Goal: Navigation & Orientation: Find specific page/section

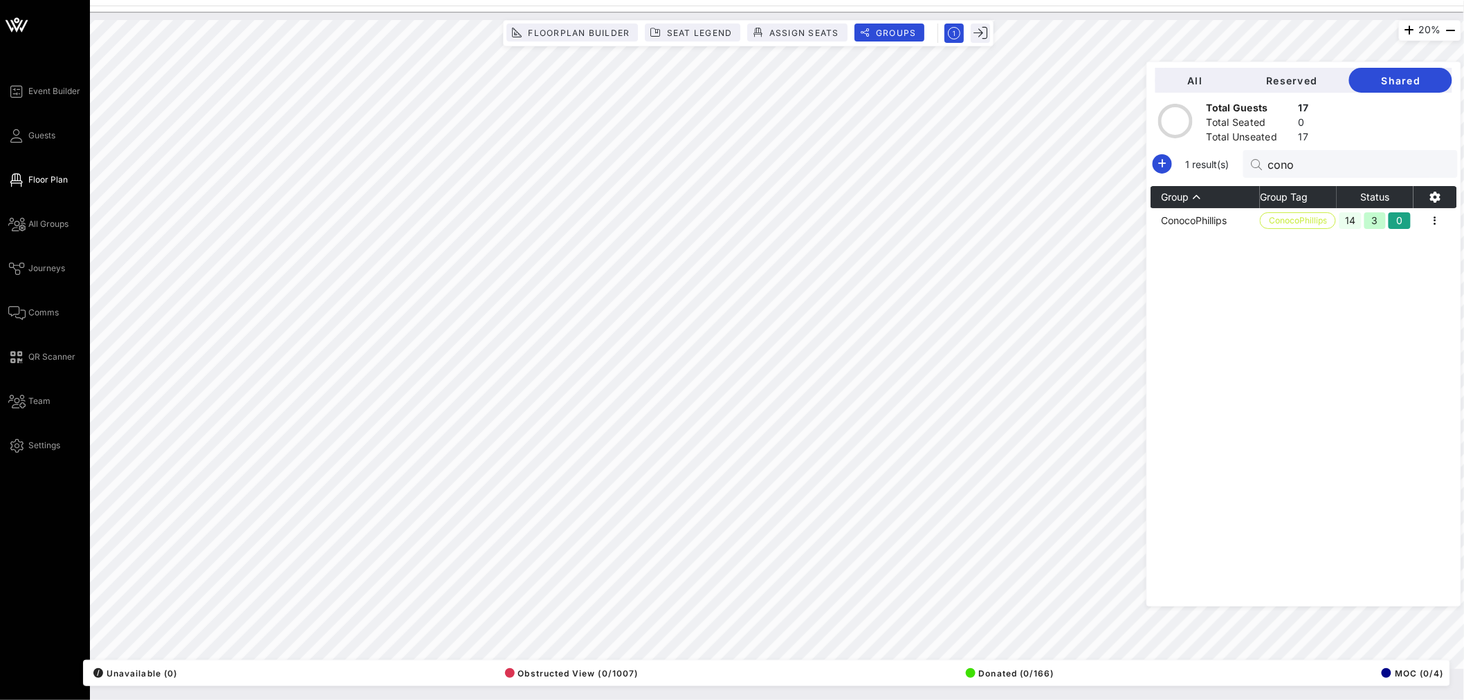
click at [14, 22] on icon at bounding box center [16, 24] width 33 height 33
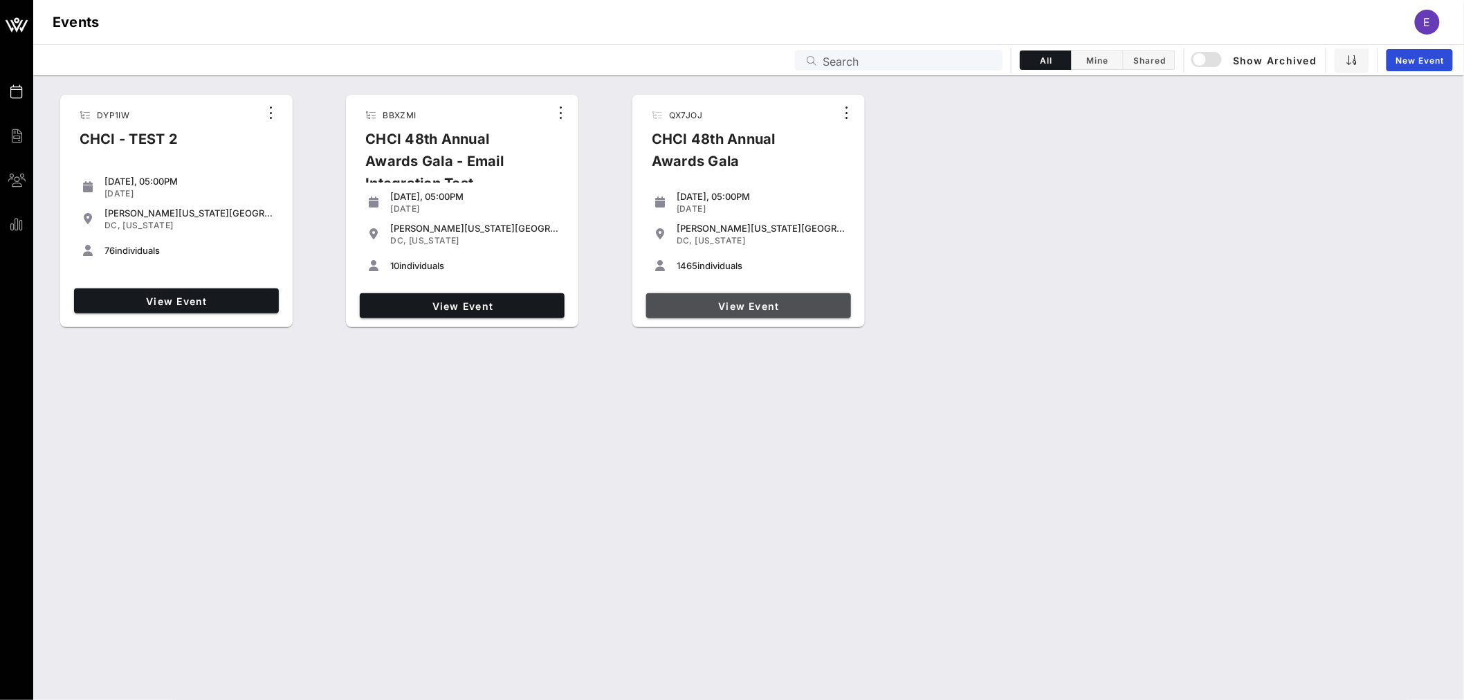
click at [750, 311] on span "View Event" at bounding box center [749, 306] width 194 height 12
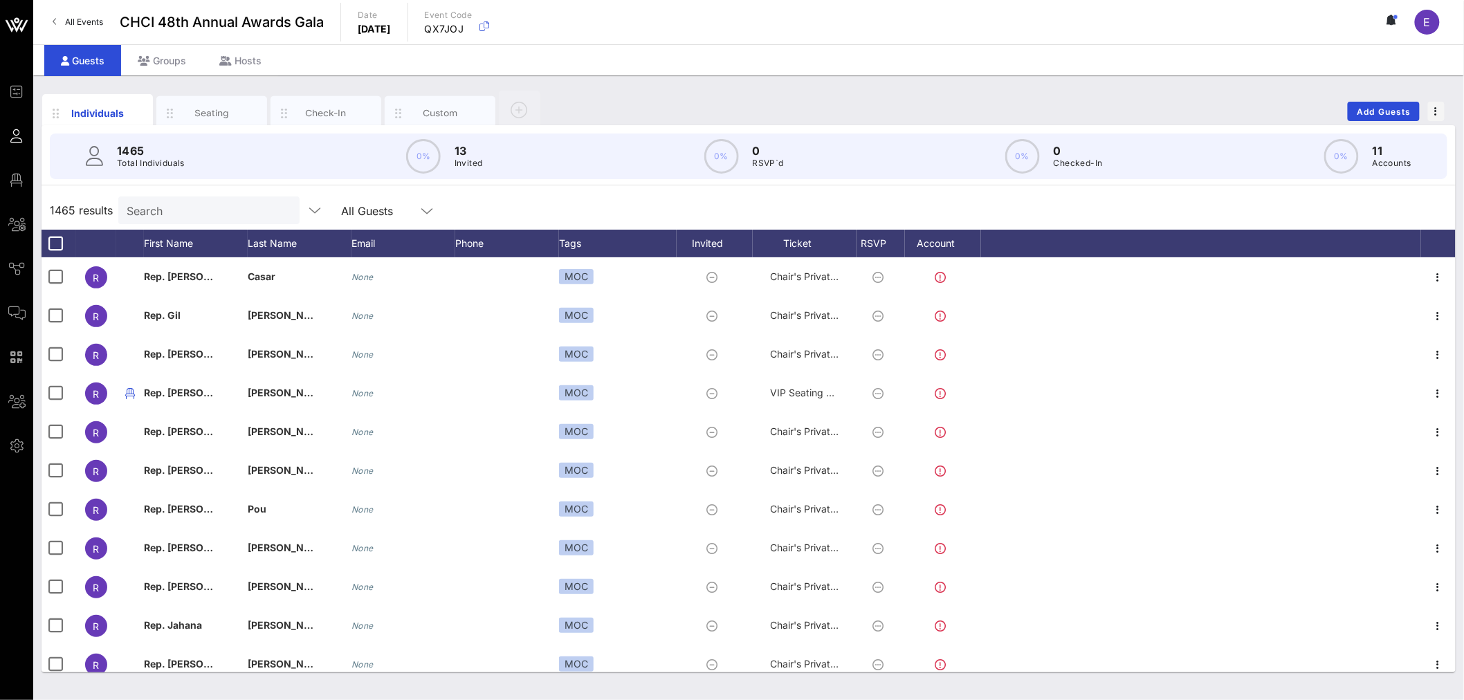
click at [84, 18] on span "All Events" at bounding box center [84, 22] width 38 height 10
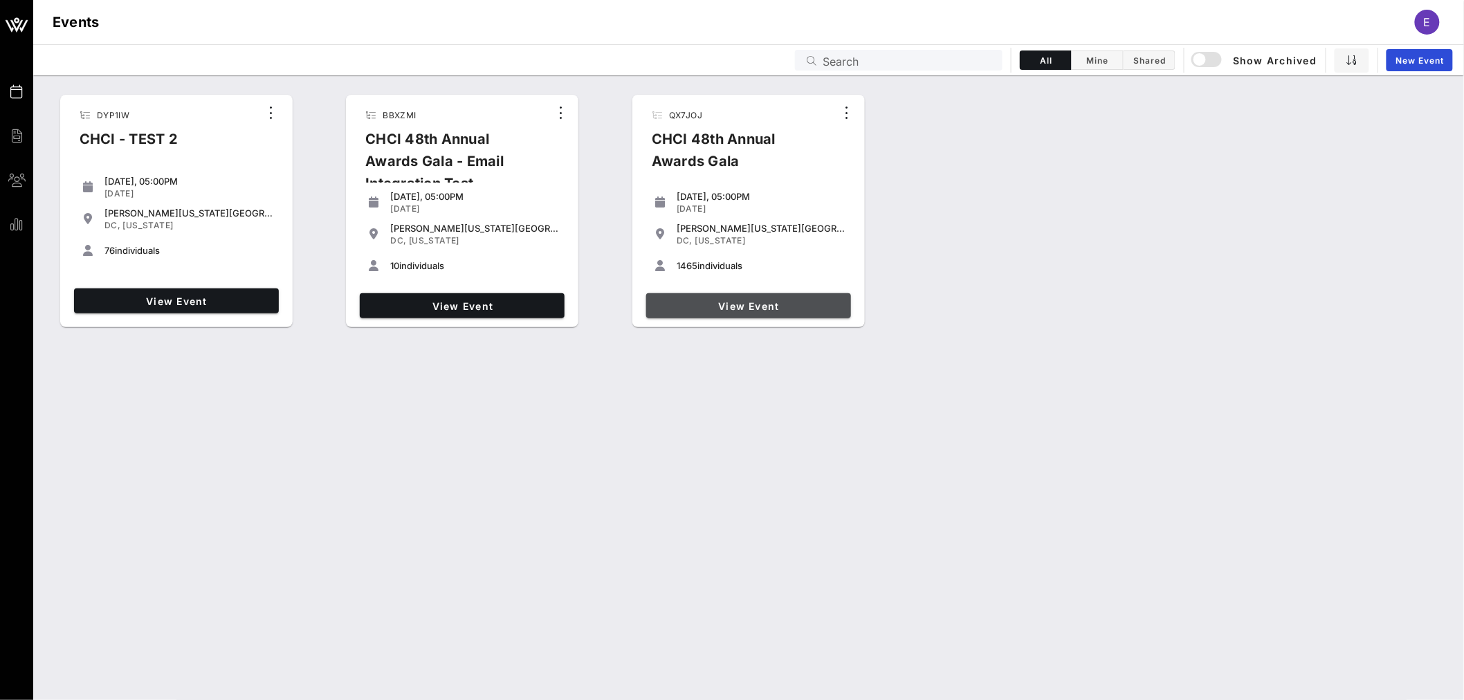
click at [751, 309] on span "View Event" at bounding box center [749, 306] width 194 height 12
